Goal: Information Seeking & Learning: Learn about a topic

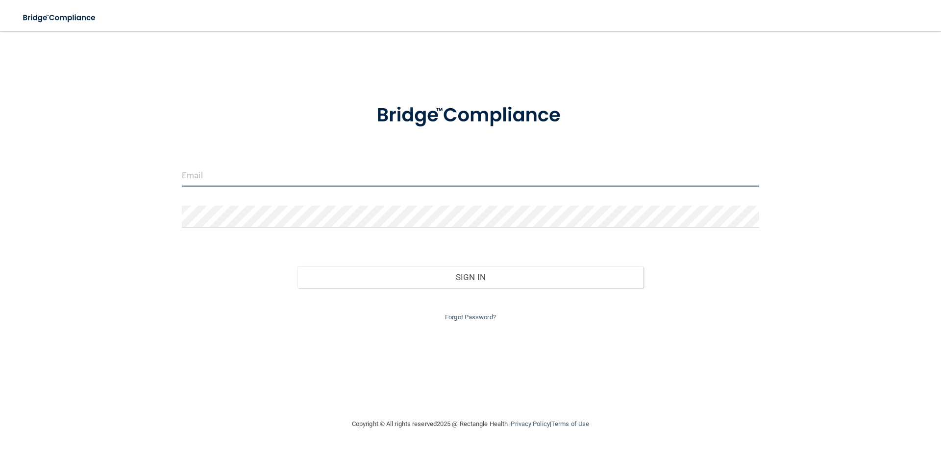
click at [266, 186] on input "email" at bounding box center [470, 176] width 577 height 22
click at [338, 176] on input "email" at bounding box center [470, 176] width 577 height 22
type input "[EMAIL_ADDRESS][DOMAIN_NAME]"
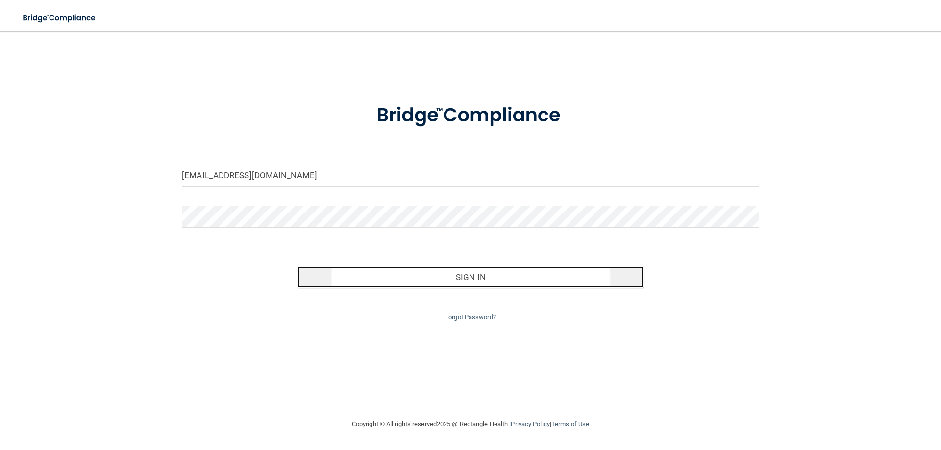
click at [455, 275] on button "Sign In" at bounding box center [470, 278] width 346 height 22
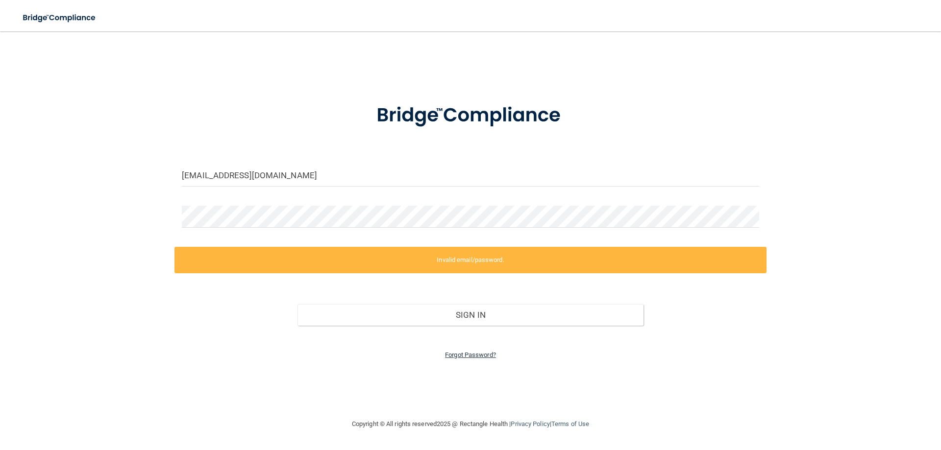
click at [464, 356] on link "Forgot Password?" at bounding box center [470, 354] width 51 height 7
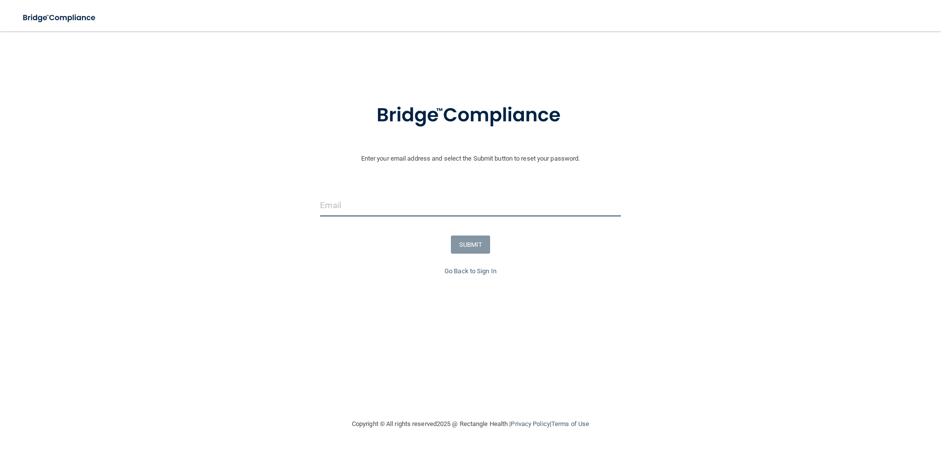
click at [374, 209] on input "email" at bounding box center [470, 206] width 300 height 22
type input "[EMAIL_ADDRESS][DOMAIN_NAME]"
click at [472, 246] on button "SUBMIT" at bounding box center [471, 245] width 40 height 18
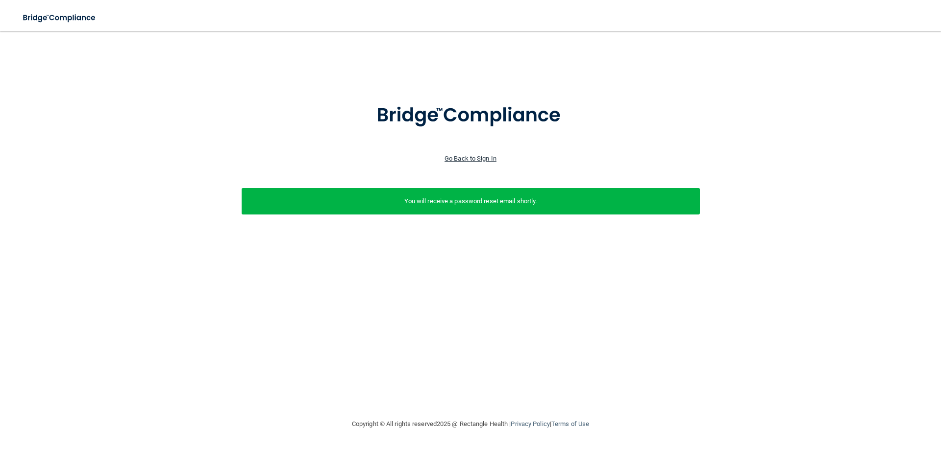
click at [458, 162] on link "Go Back to Sign In" at bounding box center [470, 158] width 52 height 7
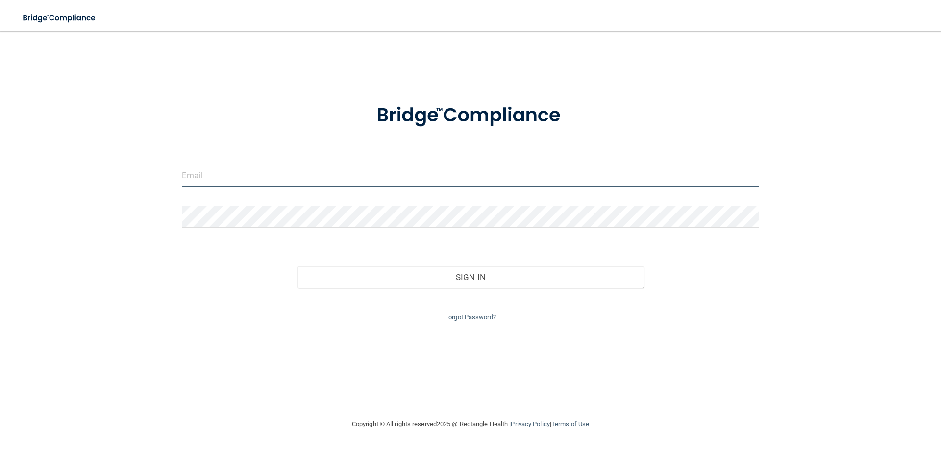
click at [243, 175] on input "email" at bounding box center [470, 176] width 577 height 22
type input "s"
type input "[EMAIL_ADDRESS][DOMAIN_NAME]"
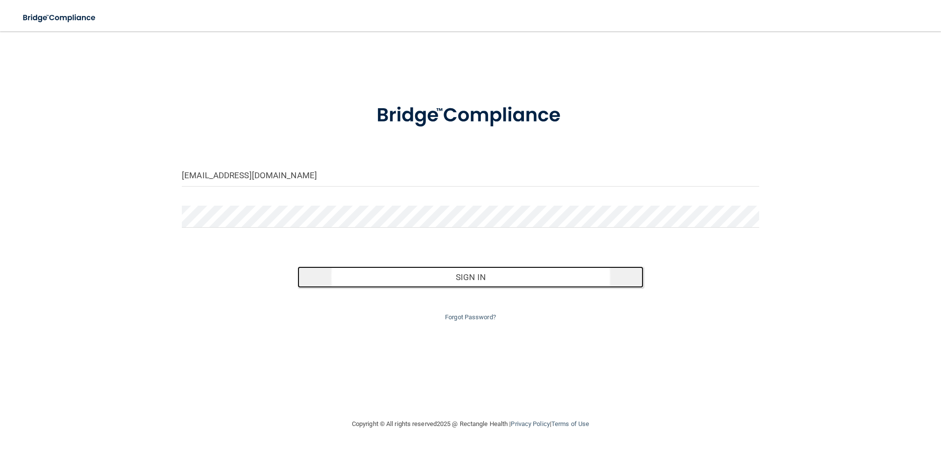
click at [469, 278] on button "Sign In" at bounding box center [470, 278] width 346 height 22
click at [476, 277] on button "Sign In" at bounding box center [470, 278] width 346 height 22
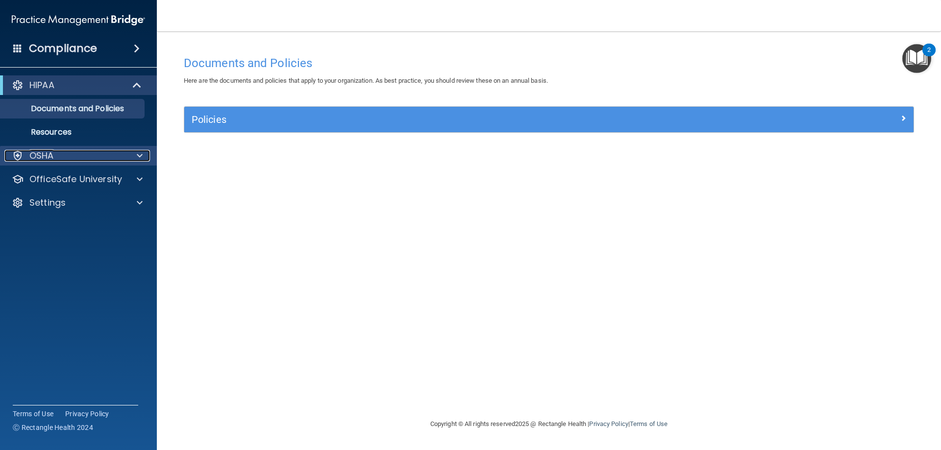
click at [49, 157] on p "OSHA" at bounding box center [41, 156] width 25 height 12
click at [36, 155] on p "OSHA" at bounding box center [41, 156] width 25 height 12
click at [37, 154] on p "OSHA" at bounding box center [41, 156] width 25 height 12
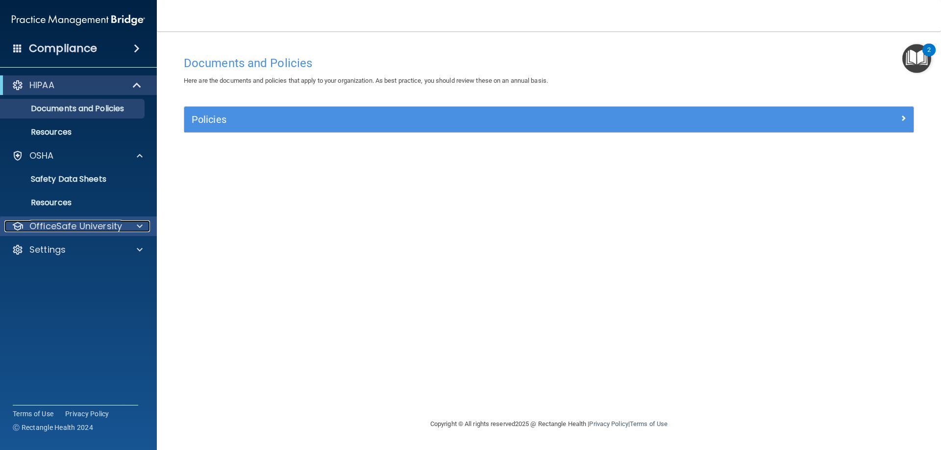
click at [60, 232] on p "OfficeSafe University" at bounding box center [75, 227] width 93 height 12
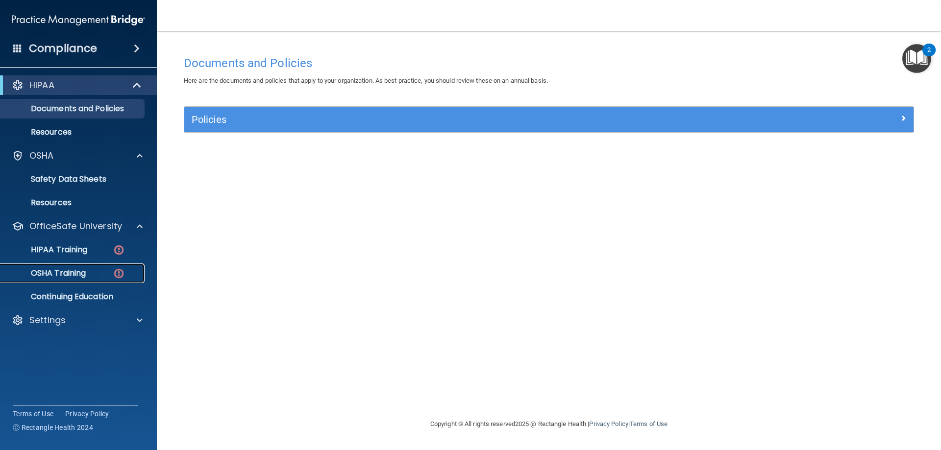
click at [55, 273] on p "OSHA Training" at bounding box center [45, 274] width 79 height 10
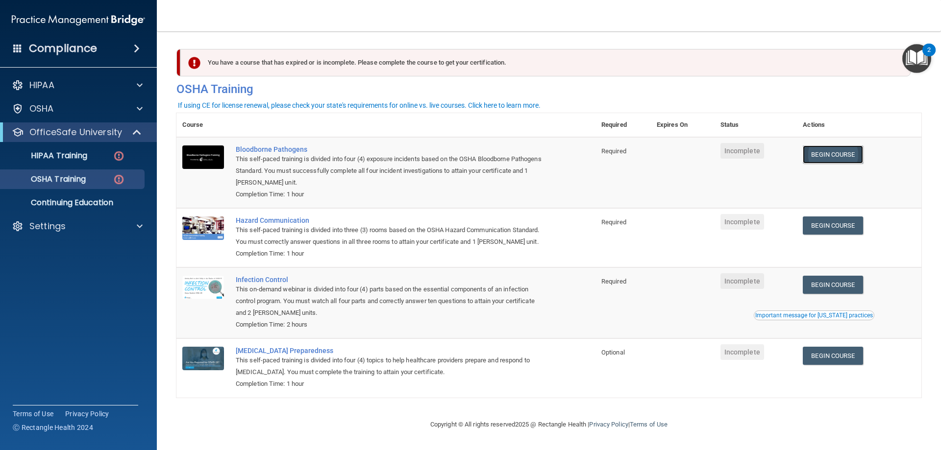
click at [837, 153] on link "Begin Course" at bounding box center [833, 155] width 60 height 18
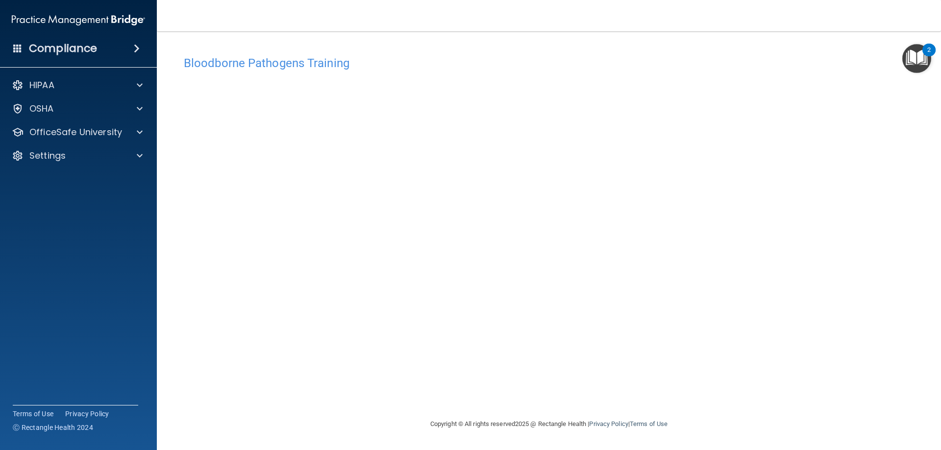
click at [60, 50] on h4 "Compliance" at bounding box center [63, 49] width 68 height 14
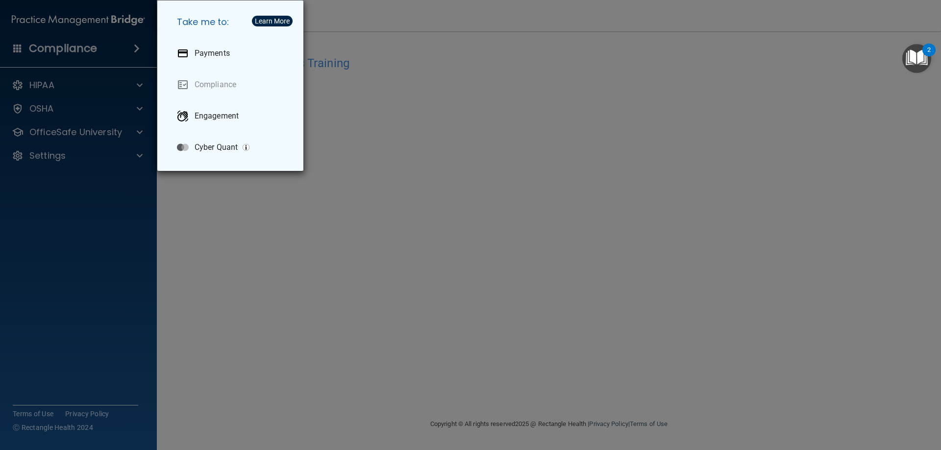
click at [68, 53] on div "Take me to: Payments Compliance Engagement Cyber Quant" at bounding box center [470, 225] width 941 height 450
